Goal: Task Accomplishment & Management: Manage account settings

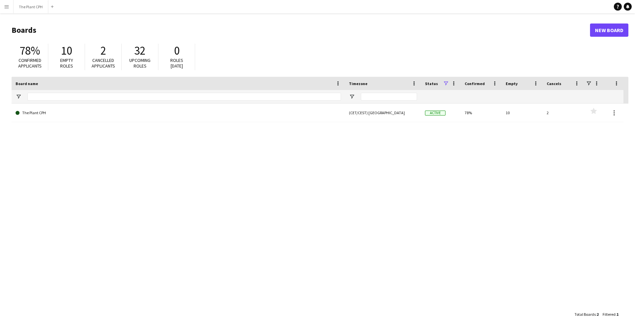
click at [104, 109] on link "The Plant CPH" at bounding box center [179, 113] width 326 height 19
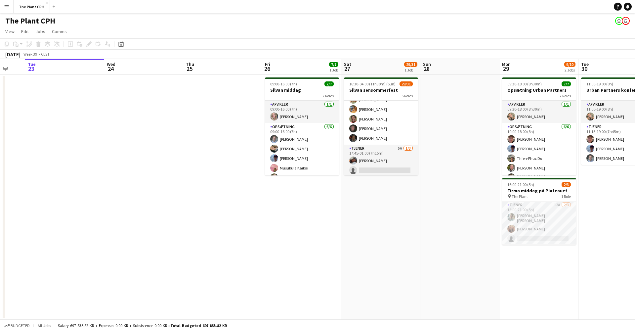
scroll to position [220, 0]
click at [381, 159] on app-calendar-viewport "Sat 20 Sun 21 Mon 22 Tue 23 Wed 24 Thu 25 Fri 26 7/7 1 Job Sat 27 29/31 1 Job S…" at bounding box center [317, 189] width 635 height 261
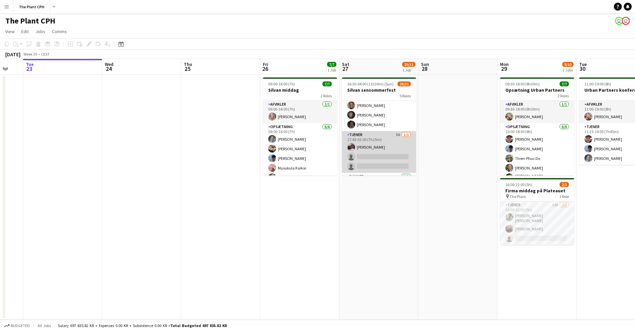
click at [386, 155] on app-card-role "Tjener 5A [DATE] 17:45-01:00 (7h15m) [PERSON_NAME] single-neutral-actions singl…" at bounding box center [379, 152] width 74 height 42
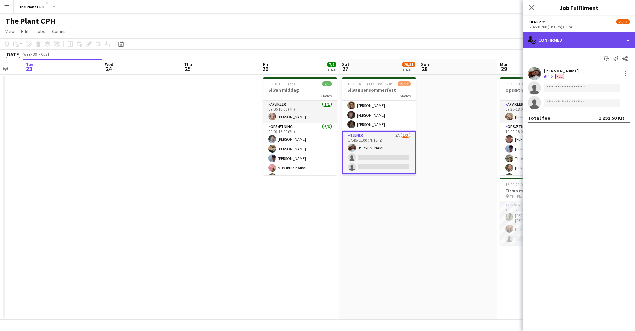
click at [476, 44] on div "single-neutral-actions-check-2 Confirmed" at bounding box center [579, 40] width 112 height 16
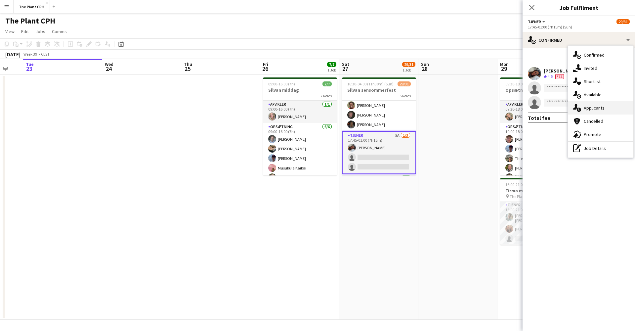
click at [476, 106] on span "Applicants" at bounding box center [594, 108] width 21 height 6
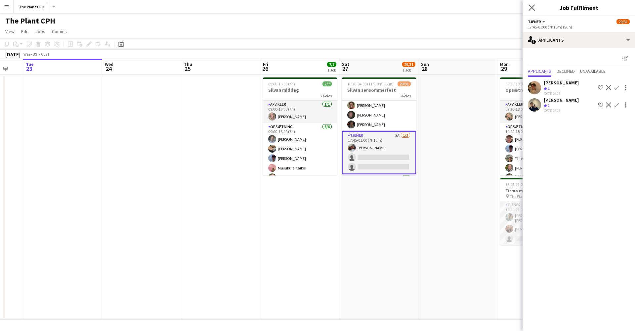
click at [476, 10] on app-icon "Close pop-in" at bounding box center [532, 8] width 10 height 10
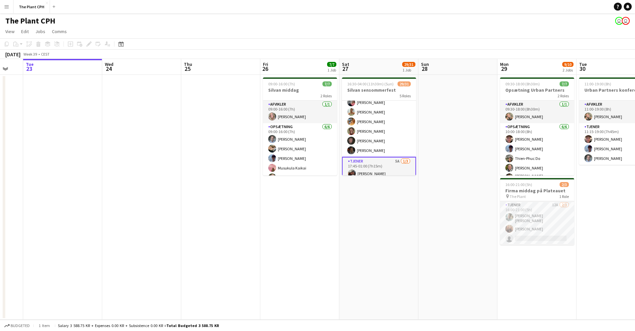
scroll to position [189, 0]
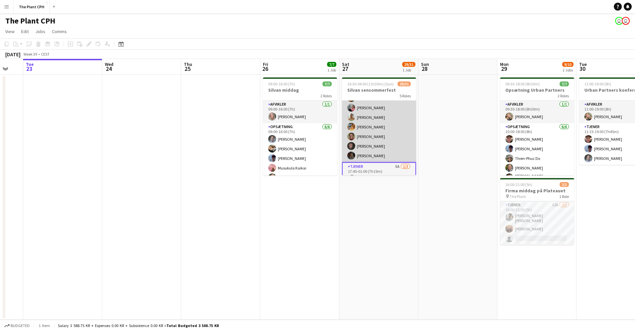
click at [375, 136] on app-card-role "Tjener 22/22 17:00-23:00 (6h) [PERSON_NAME] [PERSON_NAME] [PERSON_NAME] [PERSON…" at bounding box center [379, 48] width 74 height 228
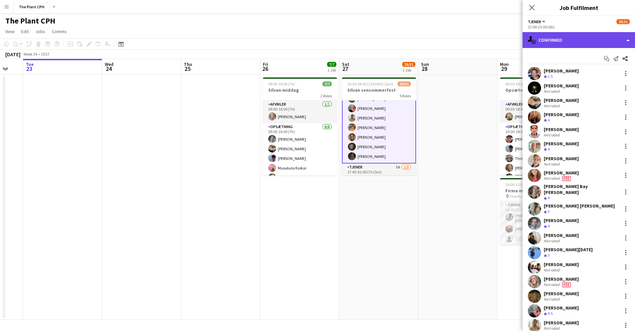
click at [476, 39] on div "single-neutral-actions-check-2 Confirmed" at bounding box center [579, 40] width 112 height 16
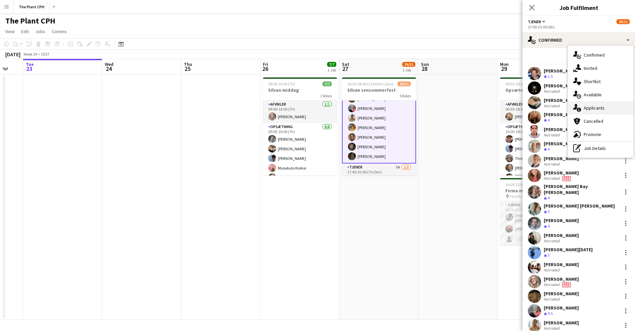
click at [476, 108] on span "Applicants" at bounding box center [594, 108] width 21 height 6
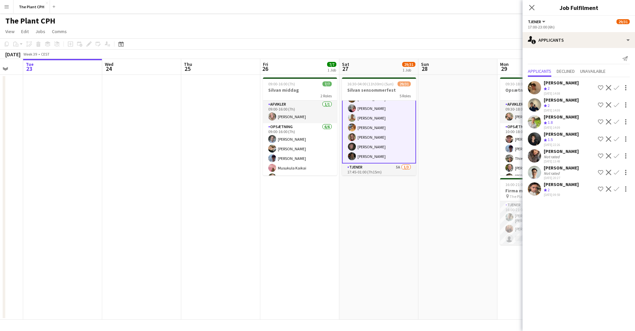
drag, startPoint x: 531, startPoint y: 7, endPoint x: 531, endPoint y: 13, distance: 6.0
click at [476, 7] on icon at bounding box center [531, 7] width 5 height 5
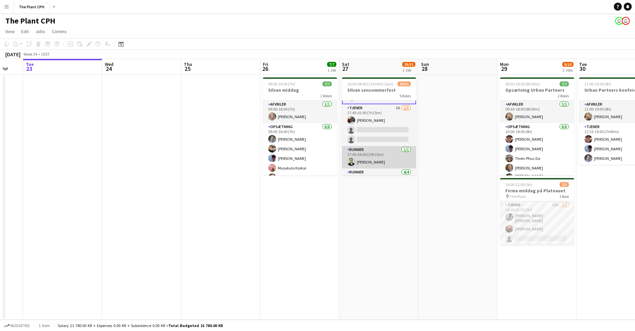
scroll to position [245, 0]
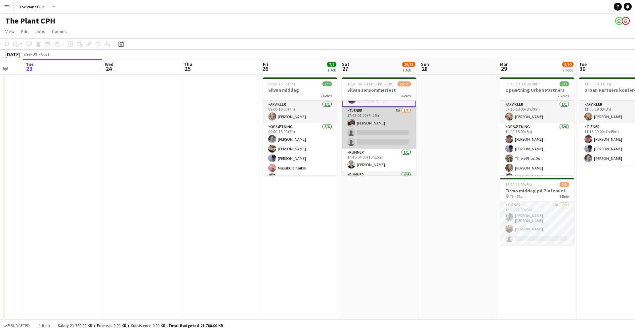
click at [376, 137] on app-card-role "Tjener 5A [DATE] 17:45-01:00 (7h15m) [PERSON_NAME] single-neutral-actions singl…" at bounding box center [379, 128] width 74 height 42
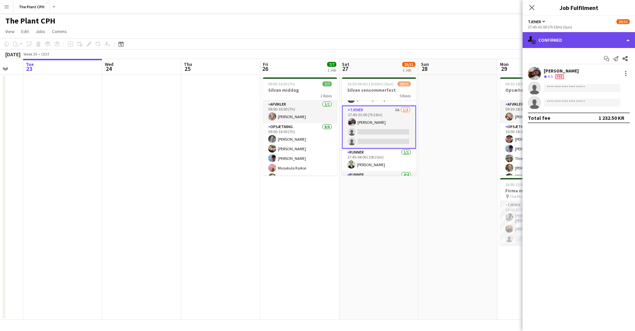
click at [476, 44] on div "single-neutral-actions-check-2 Confirmed" at bounding box center [579, 40] width 112 height 16
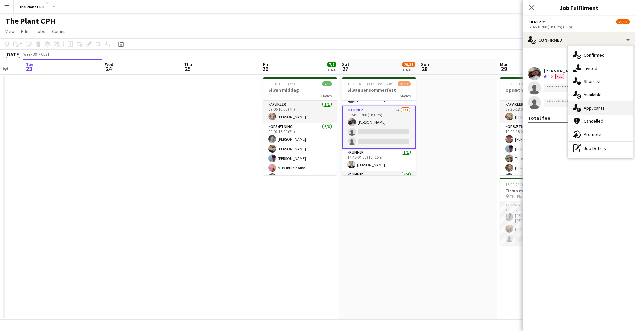
click at [476, 104] on div "single-neutral-actions-information Applicants" at bounding box center [601, 107] width 66 height 13
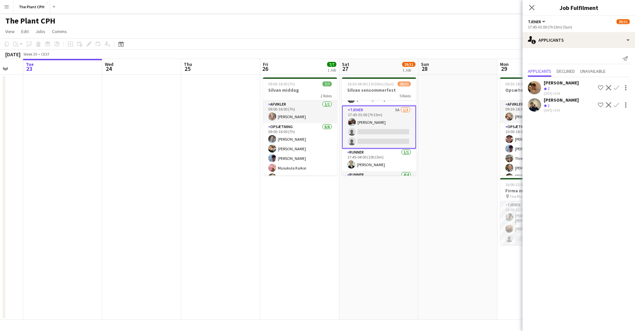
click at [476, 84] on app-user-avatar at bounding box center [534, 87] width 13 height 13
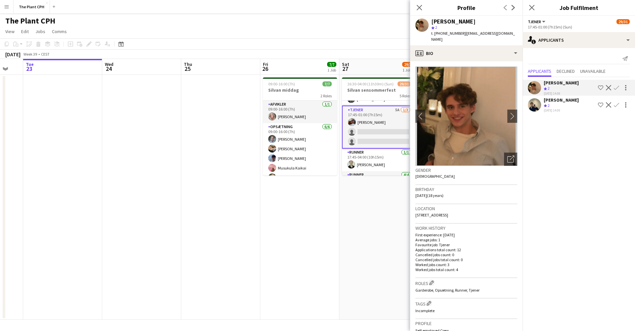
click at [476, 109] on div at bounding box center [534, 104] width 13 height 13
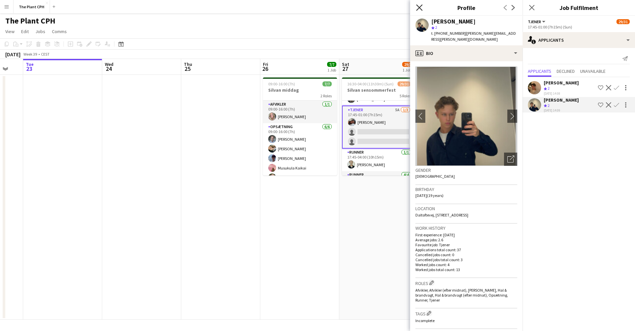
click at [421, 8] on icon "Close pop-in" at bounding box center [419, 7] width 6 height 6
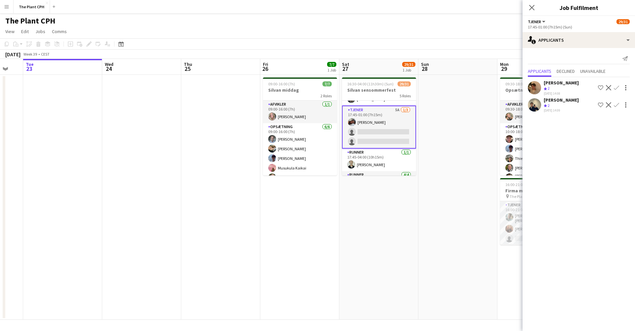
click at [388, 206] on app-date-cell "16:30-04:00 (11h30m) (Sun) 29/31 Silvan sensommerfest 5 Roles Afvikler [DATE] 1…" at bounding box center [378, 197] width 79 height 245
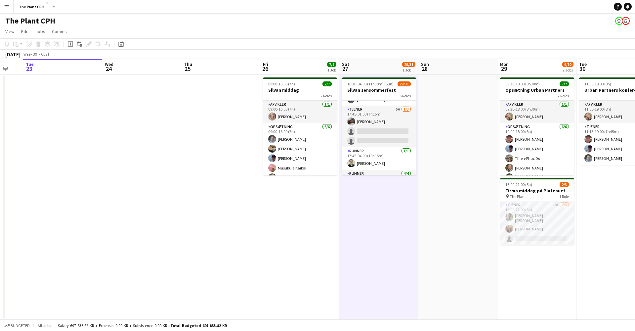
click at [468, 185] on app-date-cell at bounding box center [458, 197] width 79 height 245
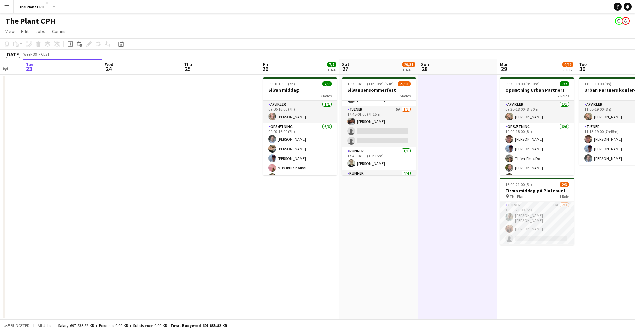
click at [383, 214] on app-date-cell "16:30-04:00 (11h30m) (Sun) 29/31 Silvan sensommerfest 5 Roles Afvikler [DATE] 1…" at bounding box center [378, 197] width 79 height 245
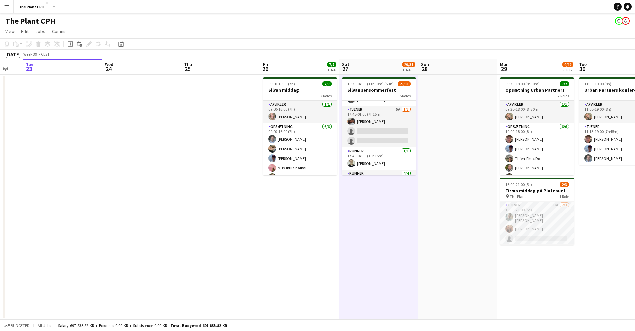
click at [4, 4] on button "Menu" at bounding box center [6, 6] width 13 height 13
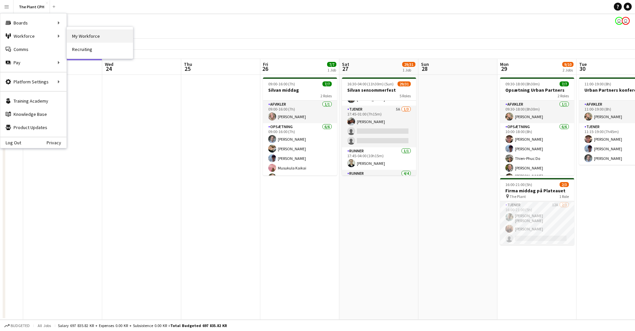
click at [97, 41] on link "My Workforce" at bounding box center [100, 35] width 66 height 13
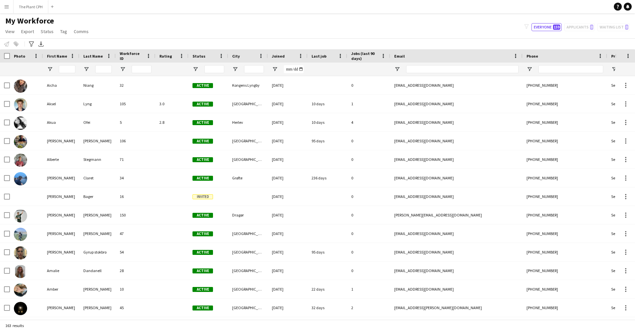
click at [476, 28] on div "filter-1 Everyone 159 Applicants 0 Waiting list 0" at bounding box center [577, 27] width 116 height 8
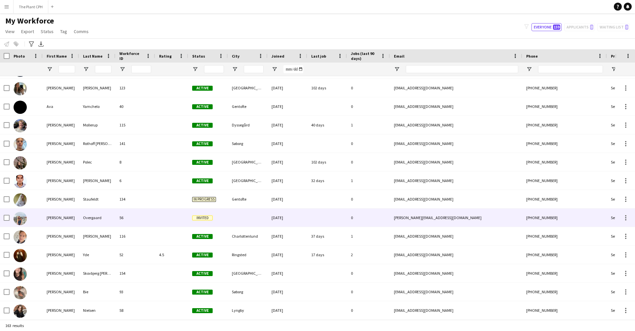
scroll to position [477, 0]
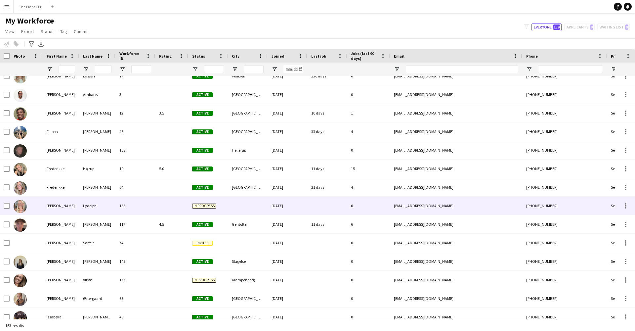
click at [151, 210] on div "155" at bounding box center [135, 206] width 40 height 18
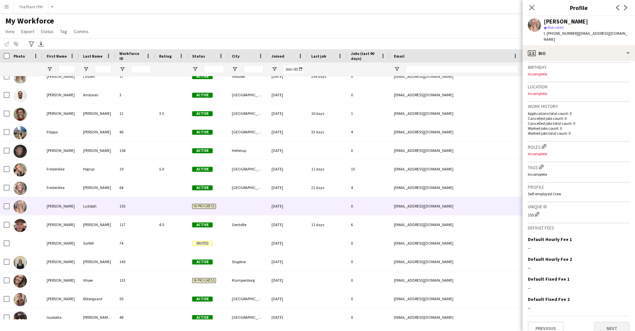
click at [476, 239] on button "Next" at bounding box center [612, 328] width 36 height 13
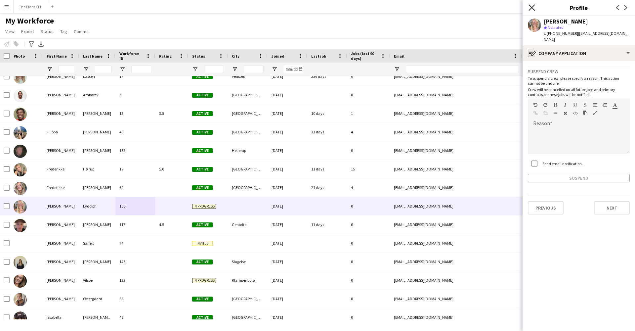
click at [476, 5] on icon "Close pop-in" at bounding box center [532, 7] width 6 height 6
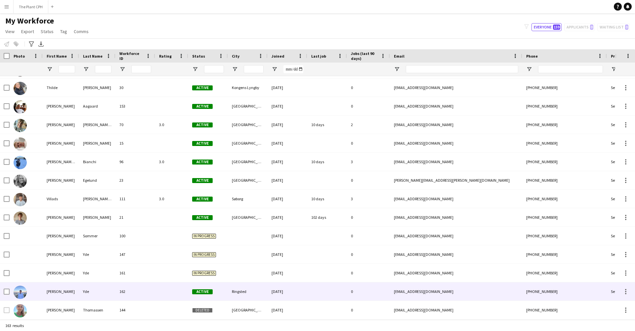
click at [97, 239] on div "Yde" at bounding box center [97, 291] width 36 height 18
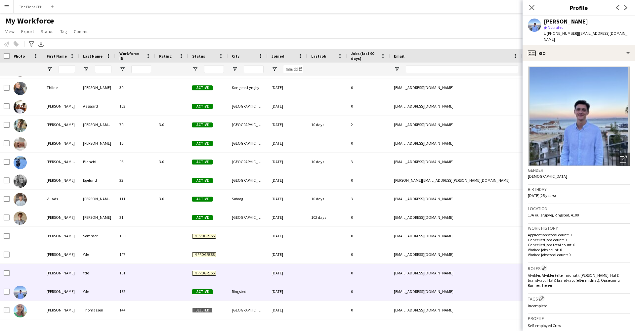
click at [97, 239] on div "Yde" at bounding box center [97, 273] width 36 height 18
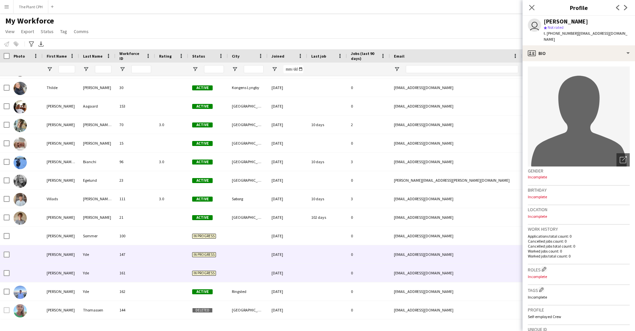
click at [97, 239] on div "Yde" at bounding box center [97, 254] width 36 height 18
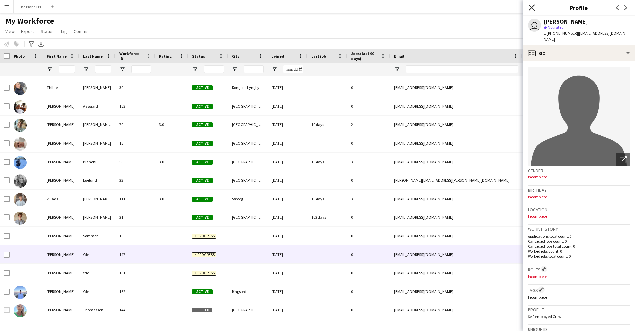
click at [476, 8] on icon "Close pop-in" at bounding box center [532, 7] width 6 height 6
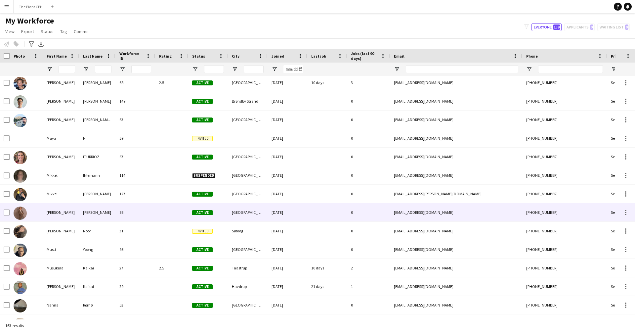
click at [68, 215] on div "[PERSON_NAME]" at bounding box center [61, 212] width 36 height 18
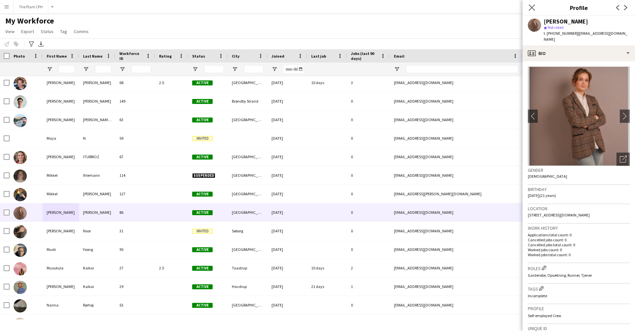
click at [476, 6] on app-icon "Close pop-in" at bounding box center [532, 8] width 10 height 10
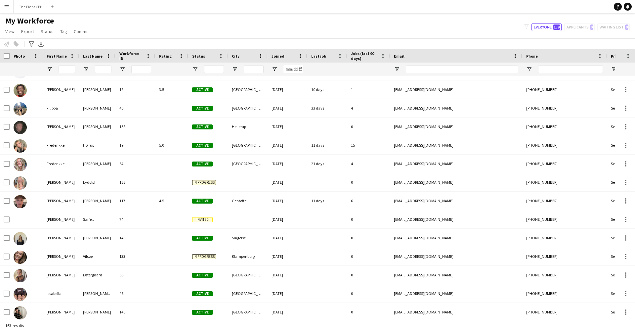
click at [4, 7] on button "Menu" at bounding box center [6, 6] width 13 height 13
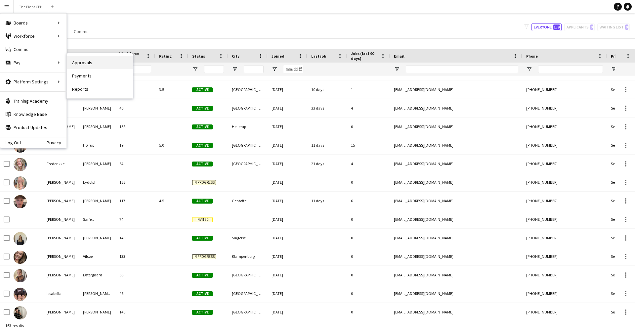
click at [101, 66] on link "Approvals" at bounding box center [100, 62] width 66 height 13
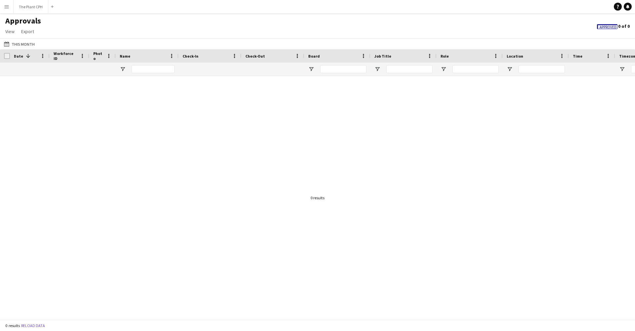
click at [7, 8] on app-icon "Menu" at bounding box center [6, 6] width 5 height 5
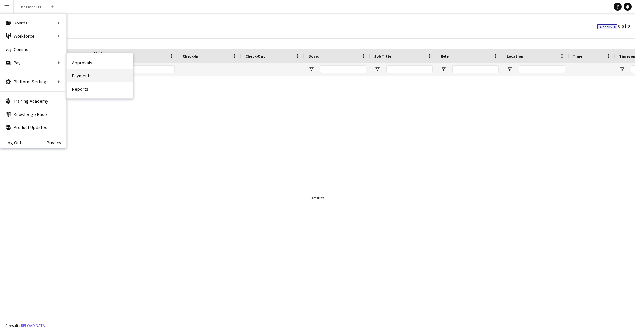
click at [93, 77] on link "Payments" at bounding box center [100, 75] width 66 height 13
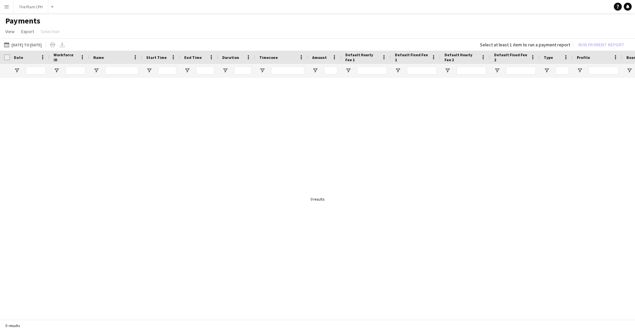
click at [12, 11] on button "Menu" at bounding box center [6, 6] width 13 height 13
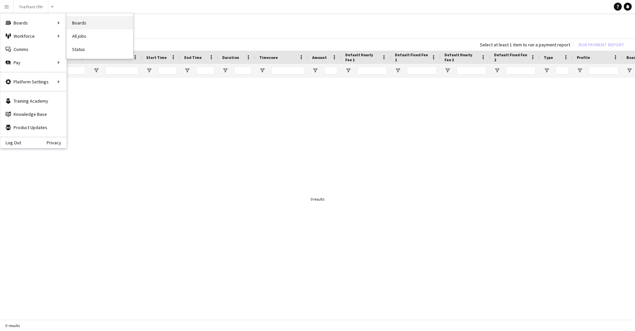
click at [107, 26] on link "Boards" at bounding box center [100, 22] width 66 height 13
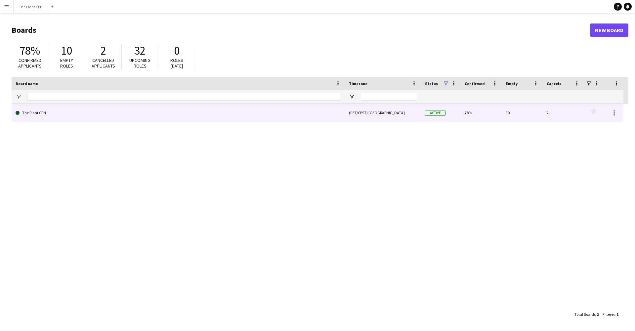
click at [122, 120] on link "The Plant CPH" at bounding box center [179, 113] width 326 height 19
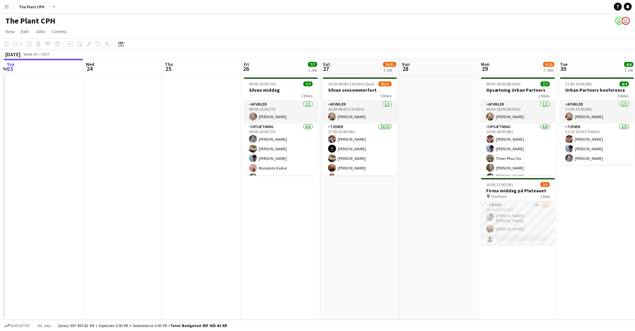
click at [6, 7] on app-icon "Menu" at bounding box center [6, 6] width 5 height 5
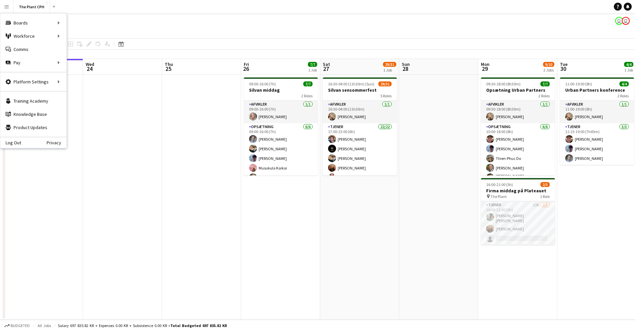
click at [283, 208] on app-date-cell "09:00-16:00 (7h) 7/7 [PERSON_NAME] 2 Roles Afvikler [DATE] 09:00-16:00 (7h) [PE…" at bounding box center [280, 197] width 79 height 245
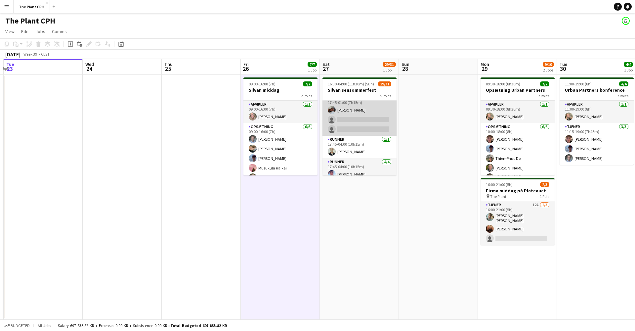
scroll to position [260, 0]
click at [362, 123] on app-card-role "Tjener 6A [DATE] 17:45-01:00 (7h15m) [PERSON_NAME] single-neutral-actions singl…" at bounding box center [360, 112] width 74 height 42
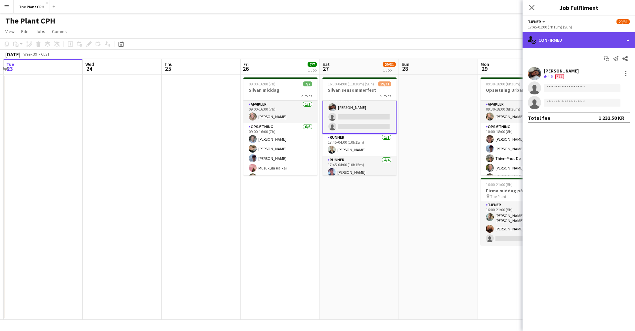
click at [476, 42] on div "single-neutral-actions-check-2 Confirmed" at bounding box center [579, 40] width 112 height 16
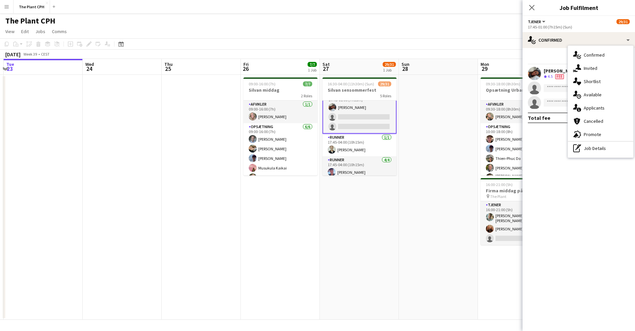
click at [476, 110] on span "Applicants" at bounding box center [594, 108] width 21 height 6
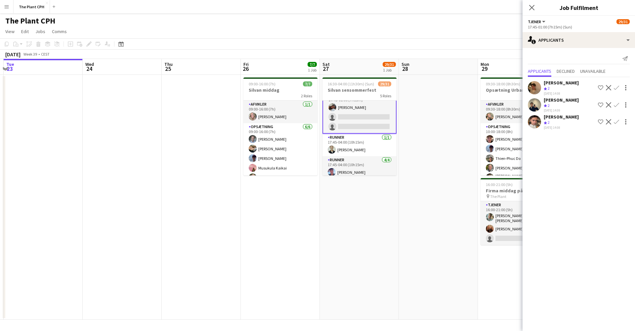
click at [476, 124] on app-user-avatar at bounding box center [534, 121] width 13 height 13
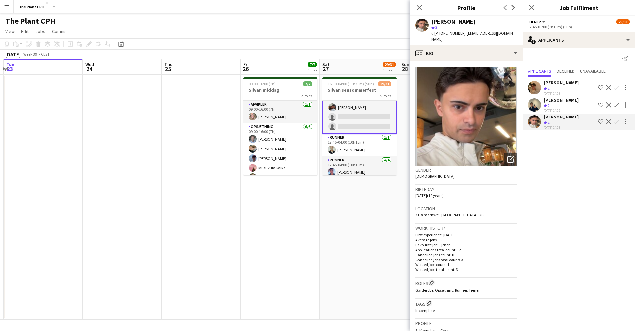
scroll to position [0, 0]
click at [419, 6] on icon "Close pop-in" at bounding box center [419, 7] width 6 height 6
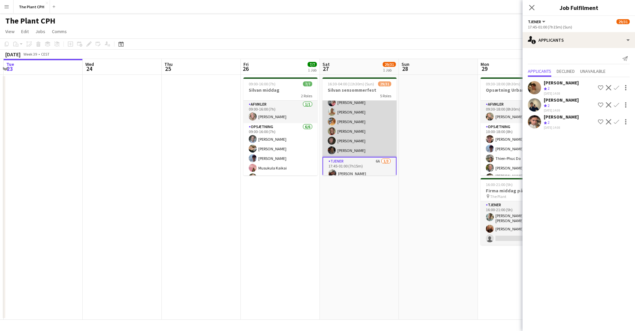
scroll to position [173, 0]
click at [363, 131] on app-card-role "Tjener 22/22 17:00-23:00 (6h) [PERSON_NAME] [PERSON_NAME] [PERSON_NAME] [PERSON…" at bounding box center [360, 64] width 74 height 228
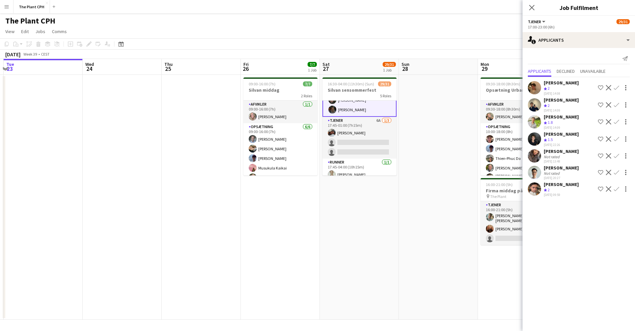
scroll to position [237, 0]
click at [360, 152] on app-card-role "Tjener 6A [DATE] 17:45-01:00 (7h15m) [PERSON_NAME] single-neutral-actions singl…" at bounding box center [360, 137] width 74 height 42
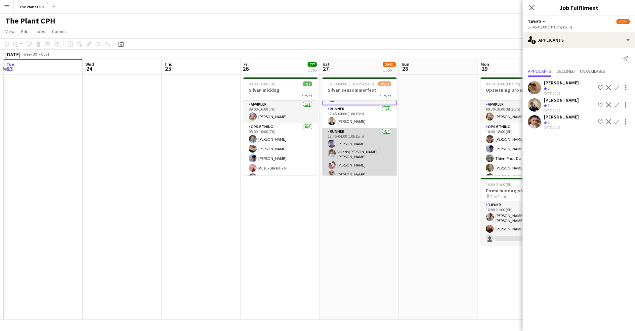
scroll to position [288, 0]
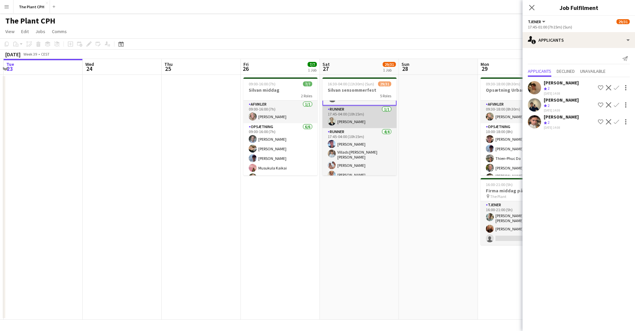
click at [369, 115] on app-card-role "Runner [DATE] 17:45-04:00 (10h15m) [PERSON_NAME]" at bounding box center [360, 117] width 74 height 22
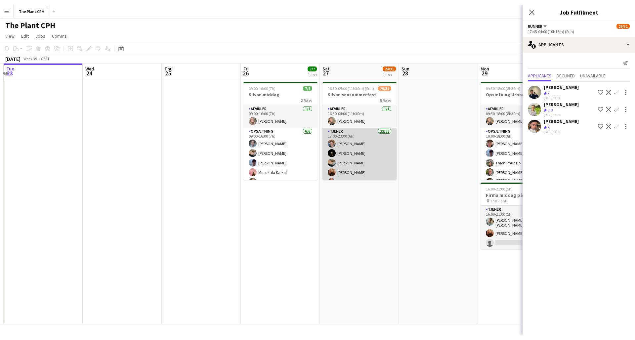
scroll to position [0, 0]
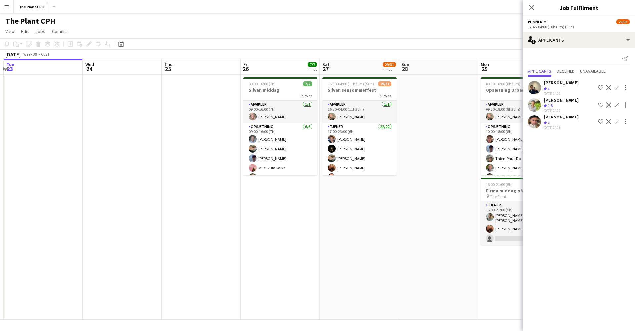
click at [476, 6] on icon "Close pop-in" at bounding box center [531, 7] width 5 height 5
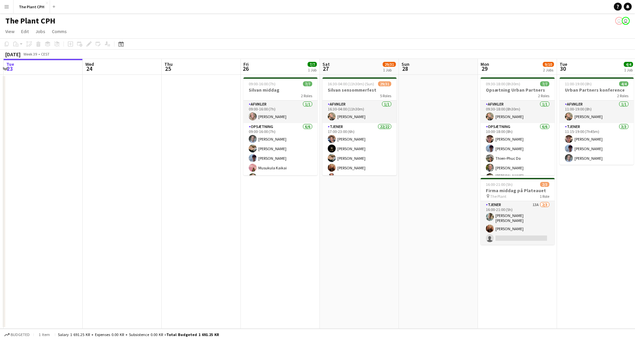
click at [456, 28] on app-page-menu "View Day view expanded Day view collapsed Month view Date picker Jump to [DATE]…" at bounding box center [317, 32] width 635 height 13
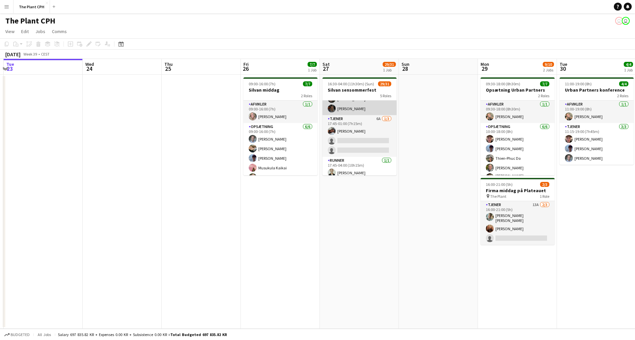
scroll to position [237, 0]
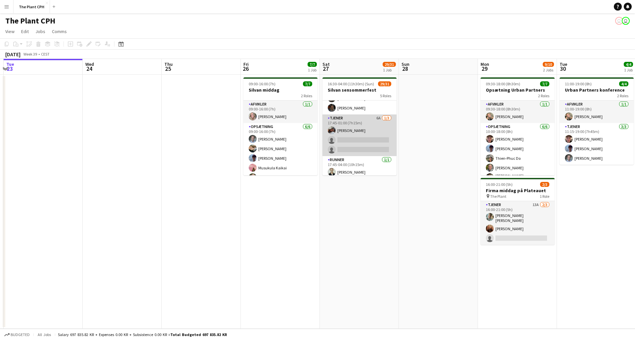
click at [357, 145] on app-card-role "Tjener 6A [DATE] 17:45-01:00 (7h15m) [PERSON_NAME] single-neutral-actions singl…" at bounding box center [360, 135] width 74 height 42
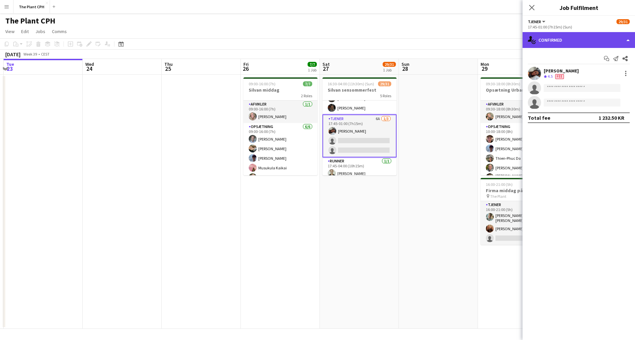
click at [476, 43] on div "single-neutral-actions-check-2 Confirmed" at bounding box center [579, 40] width 112 height 16
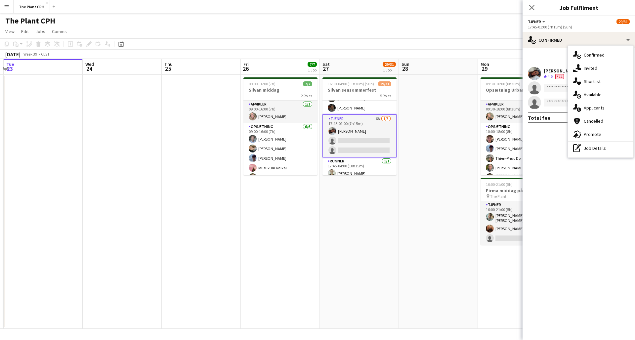
click at [476, 107] on span "Applicants" at bounding box center [594, 108] width 21 height 6
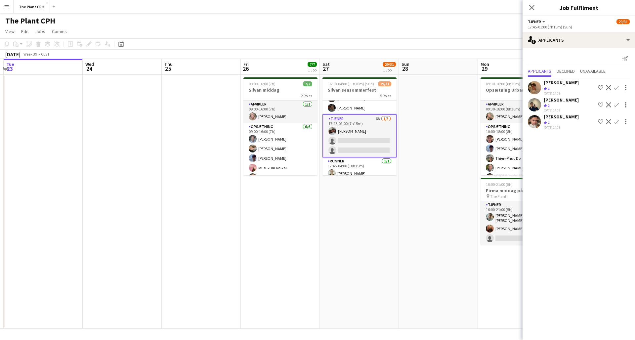
scroll to position [0, 0]
click at [476, 10] on app-icon "Close pop-in" at bounding box center [532, 8] width 10 height 10
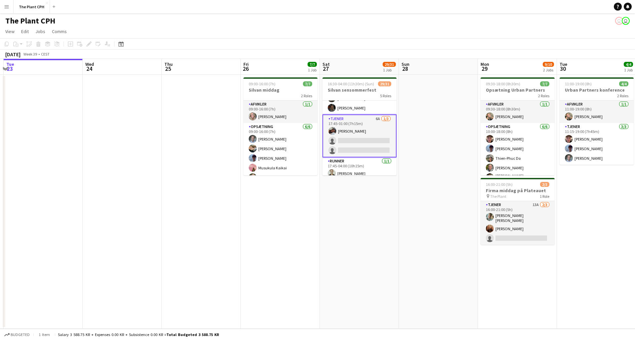
click at [446, 52] on div "[DATE] Week 39 • CEST" at bounding box center [317, 54] width 635 height 9
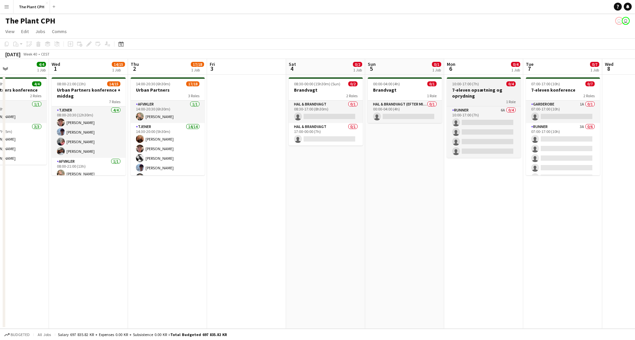
scroll to position [0, 189]
click at [476, 104] on div "1 Role" at bounding box center [484, 101] width 74 height 5
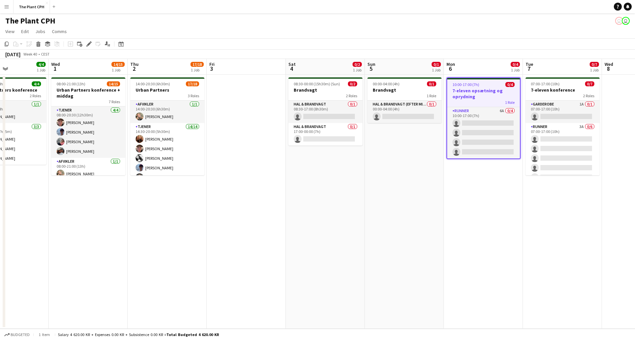
click at [476, 103] on div "1 Role" at bounding box center [483, 102] width 73 height 5
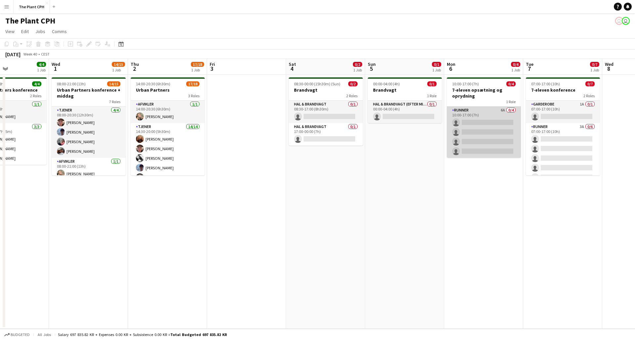
click at [476, 125] on app-card-role "Runner 6A 0/4 10:00-17:00 (7h) single-neutral-actions single-neutral-actions si…" at bounding box center [484, 132] width 74 height 51
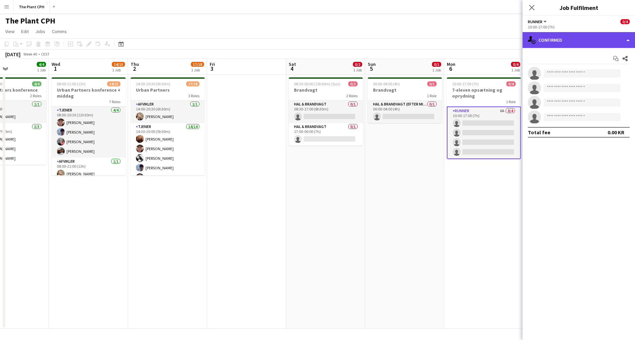
drag, startPoint x: 588, startPoint y: 41, endPoint x: 589, endPoint y: 45, distance: 4.1
click at [476, 41] on div "single-neutral-actions-check-2 Confirmed" at bounding box center [579, 40] width 112 height 16
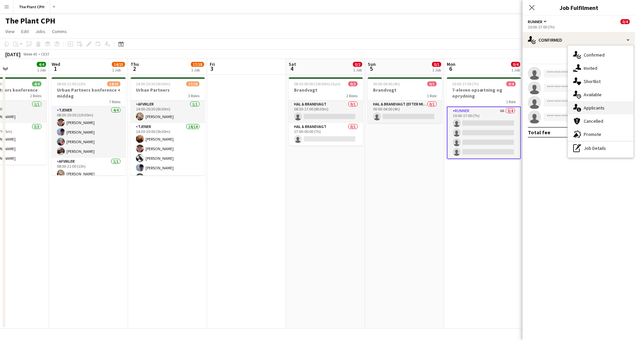
click at [476, 103] on div "single-neutral-actions-information Applicants" at bounding box center [601, 107] width 66 height 13
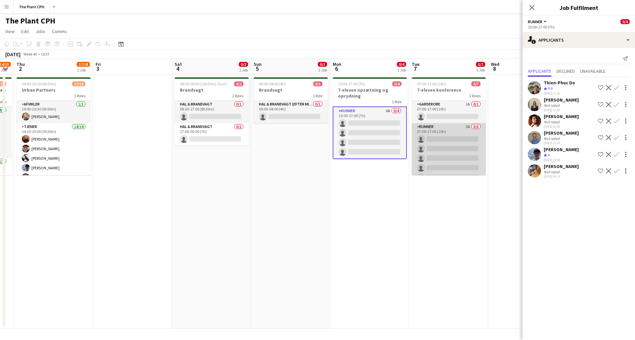
click at [447, 145] on app-card-role "Runner 3A 0/6 07:00-17:00 (10h) single-neutral-actions single-neutral-actions s…" at bounding box center [449, 158] width 74 height 70
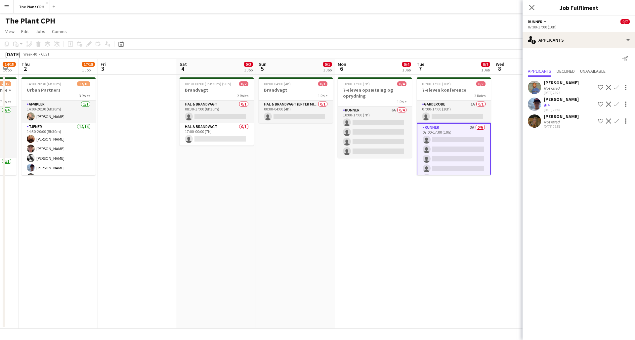
scroll to position [0, 297]
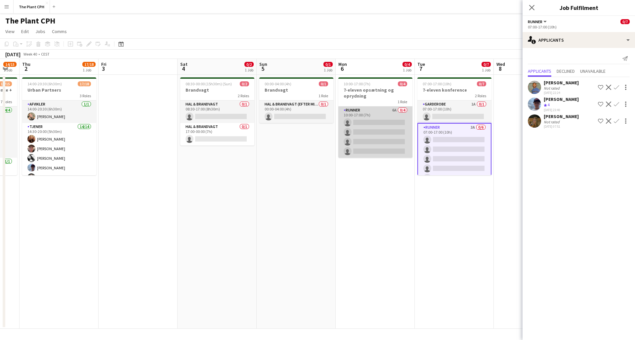
click at [384, 135] on app-card-role "Runner 6A 0/4 10:00-17:00 (7h) single-neutral-actions single-neutral-actions si…" at bounding box center [375, 132] width 74 height 51
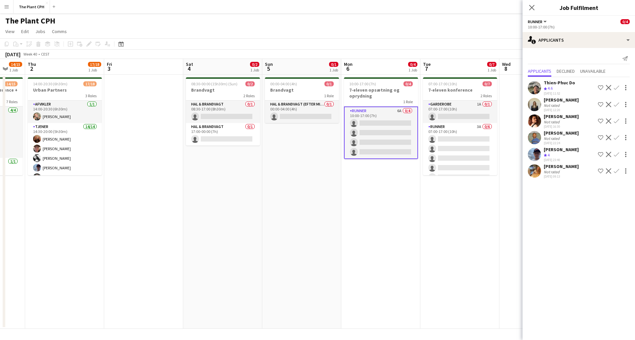
scroll to position [0, 290]
click at [476, 156] on app-user-avatar at bounding box center [534, 154] width 13 height 13
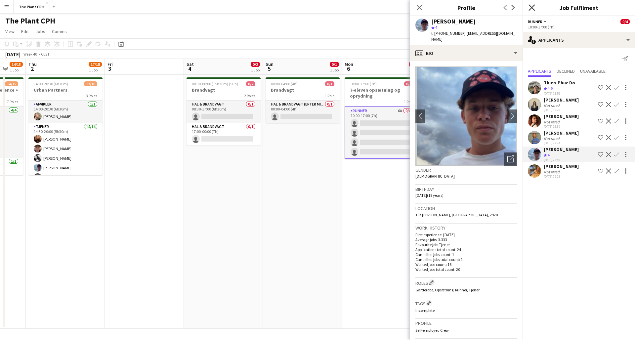
click at [476, 9] on icon "Close pop-in" at bounding box center [532, 7] width 6 height 6
